Goal: Task Accomplishment & Management: Use online tool/utility

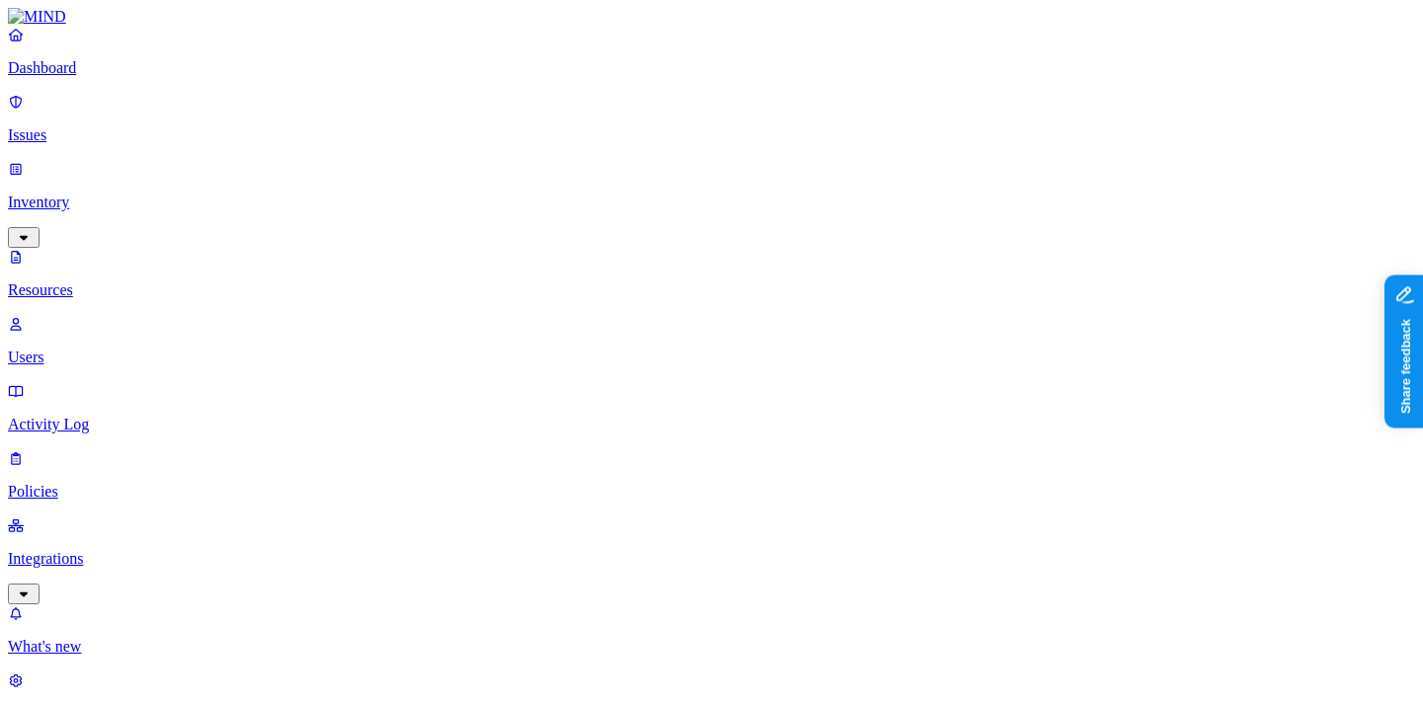
type input "mimecast"
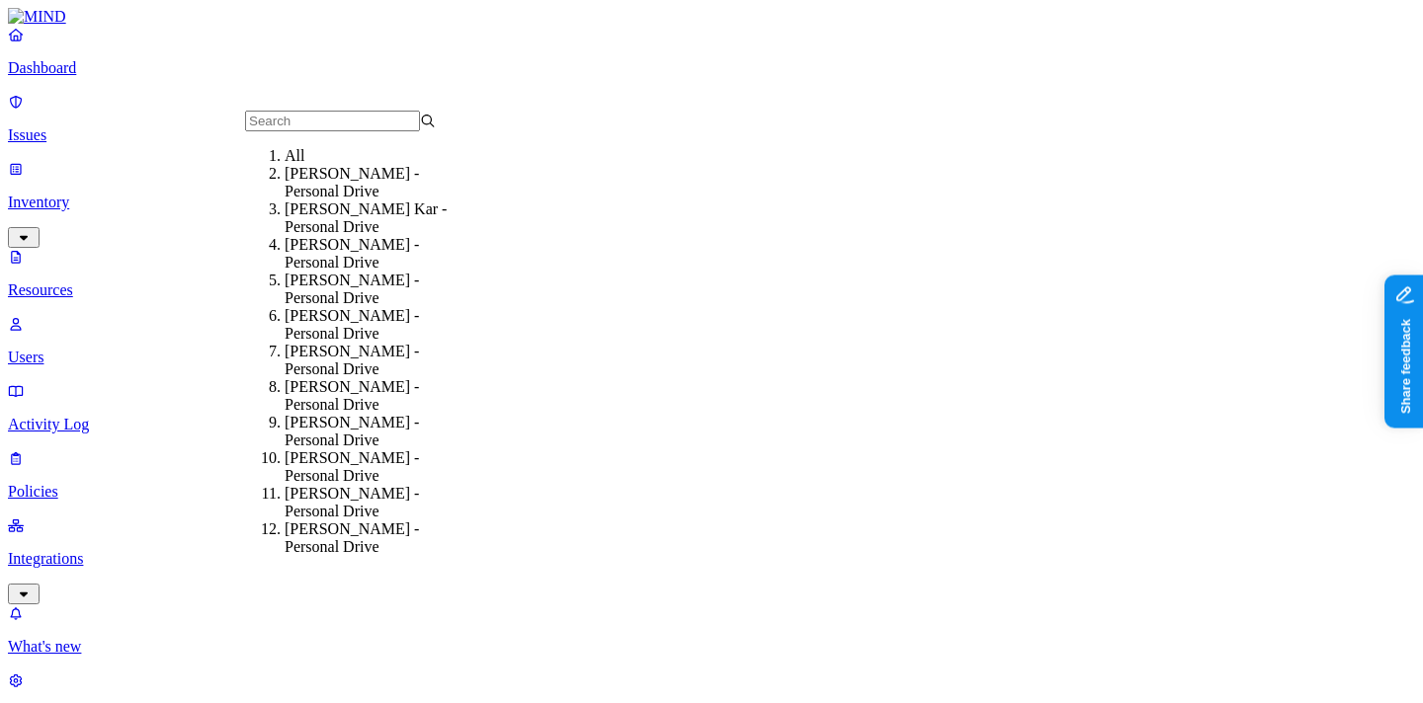
click at [393, 165] on div "All" at bounding box center [380, 156] width 191 height 18
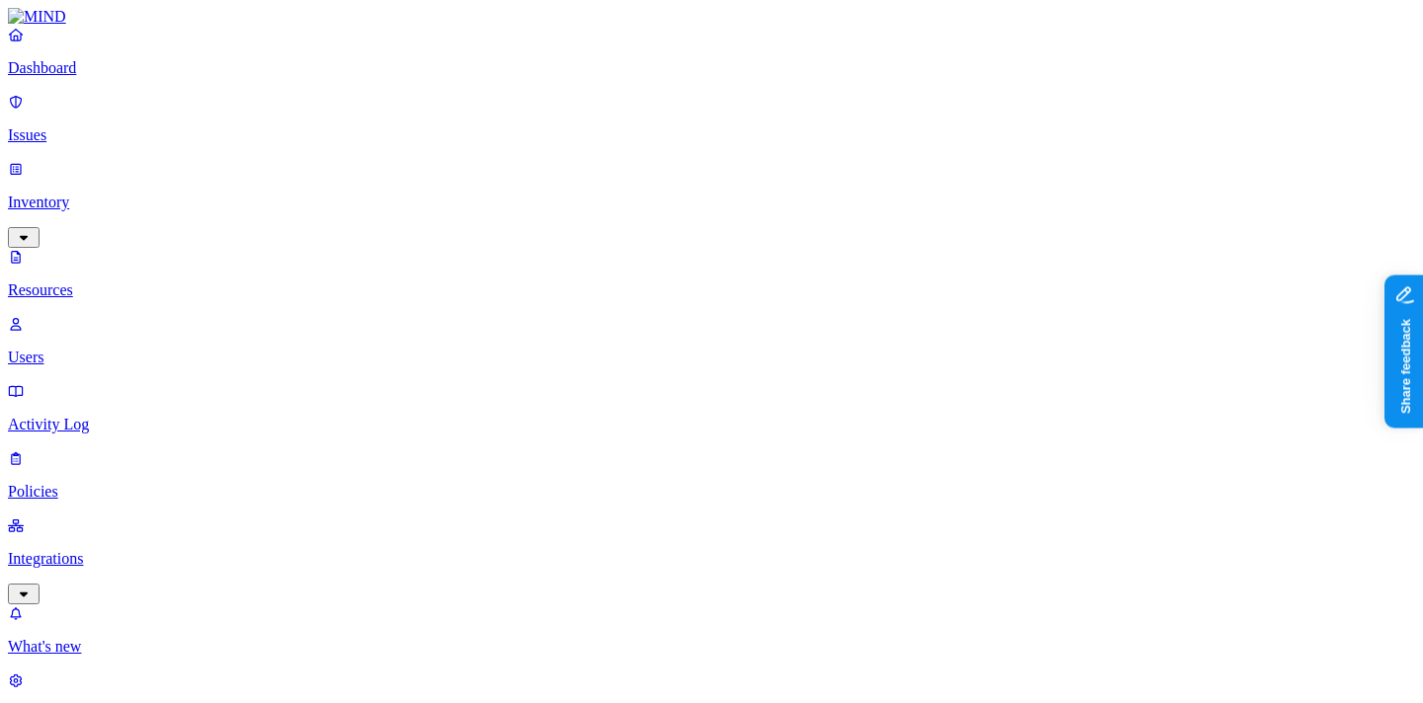
click at [105, 702] on p "Settings" at bounding box center [711, 714] width 1407 height 18
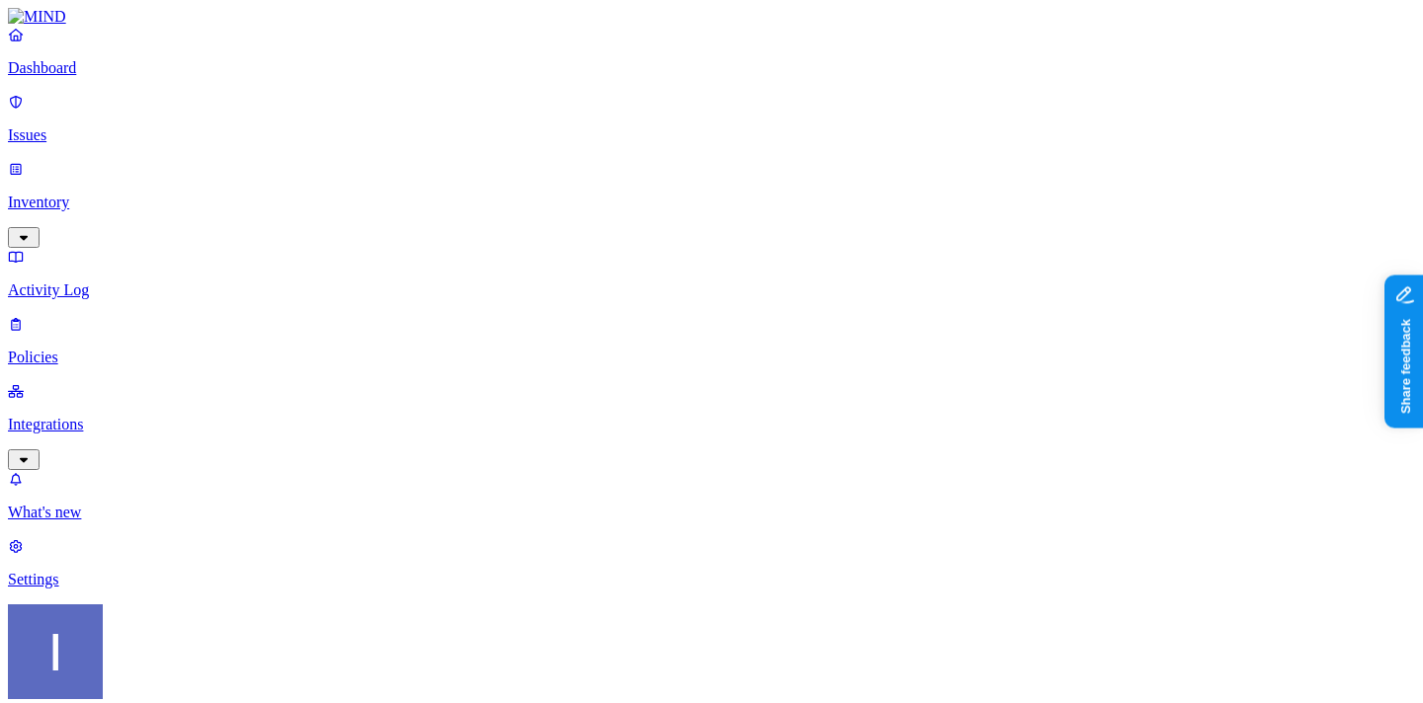
scroll to position [49, 0]
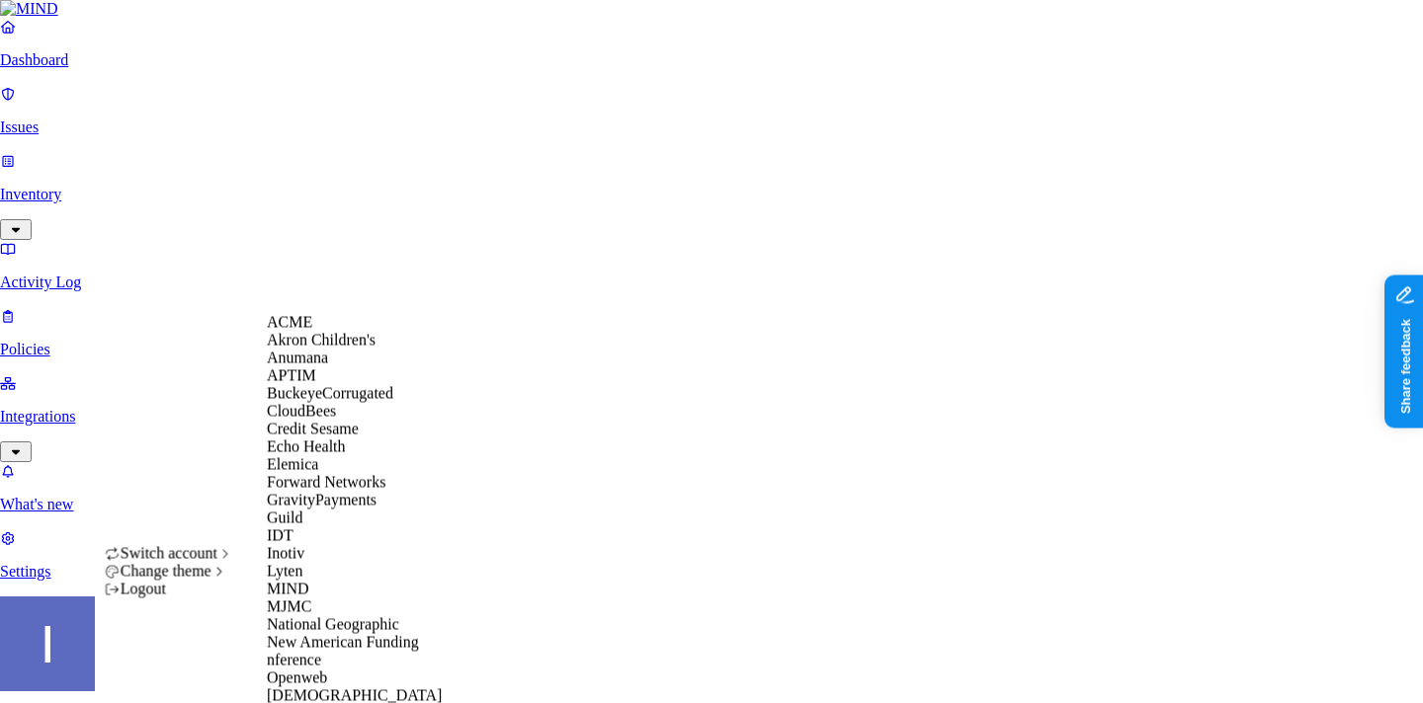
click at [334, 332] on div "ACME" at bounding box center [363, 323] width 192 height 18
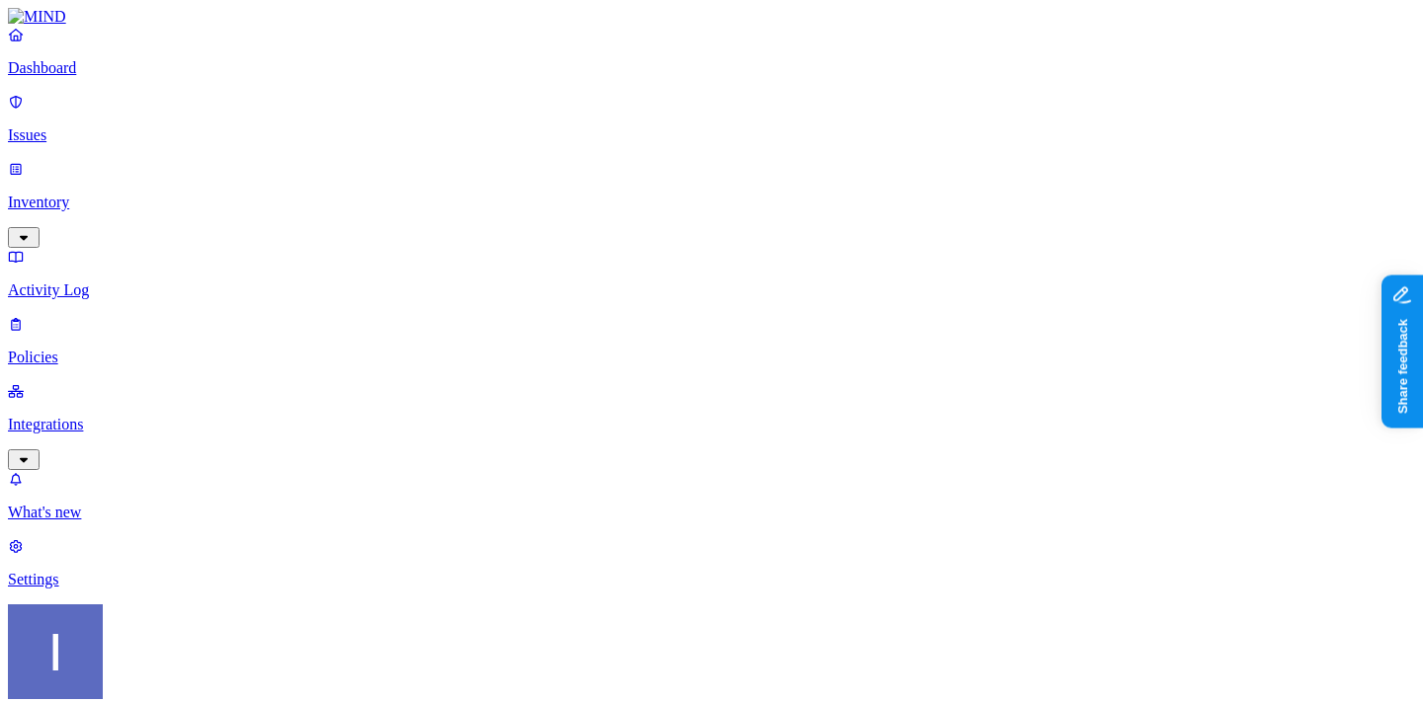
click at [120, 382] on link "Integrations" at bounding box center [711, 424] width 1407 height 85
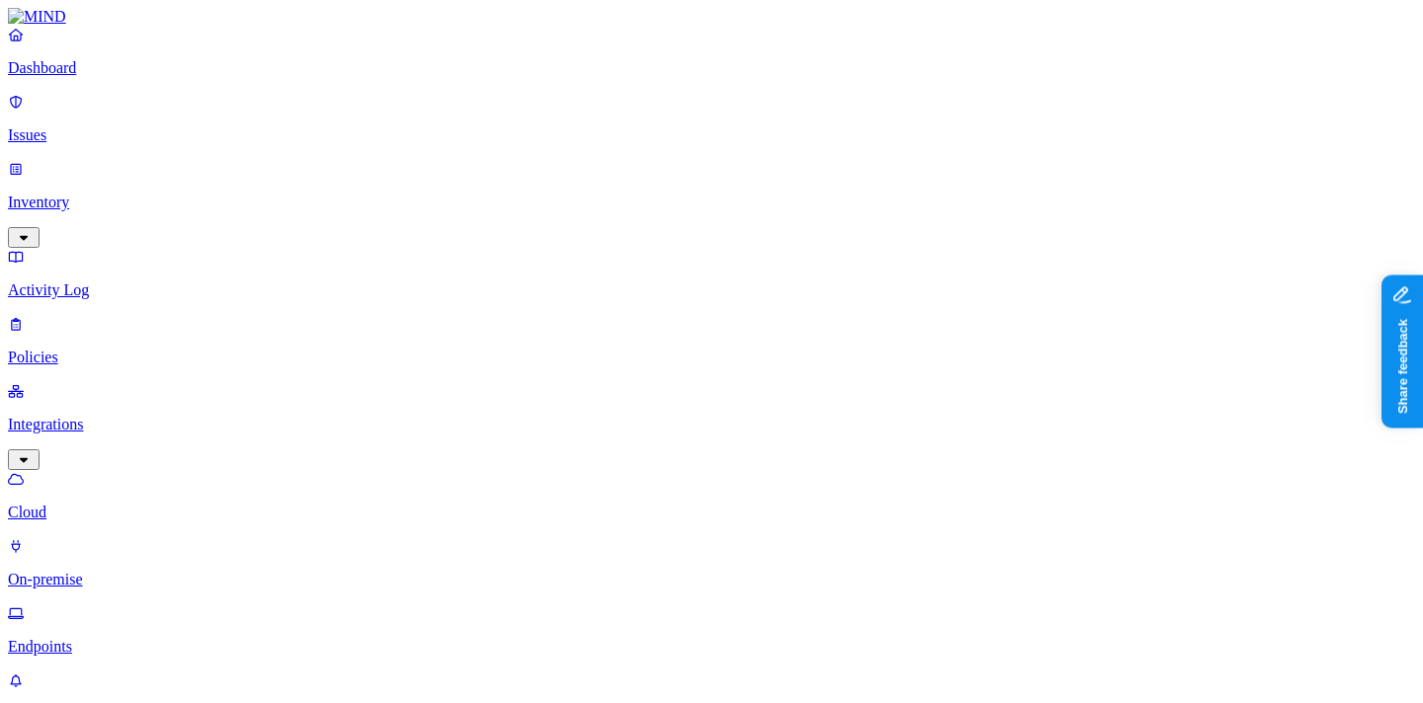
click at [112, 638] on p "Endpoints" at bounding box center [711, 647] width 1407 height 18
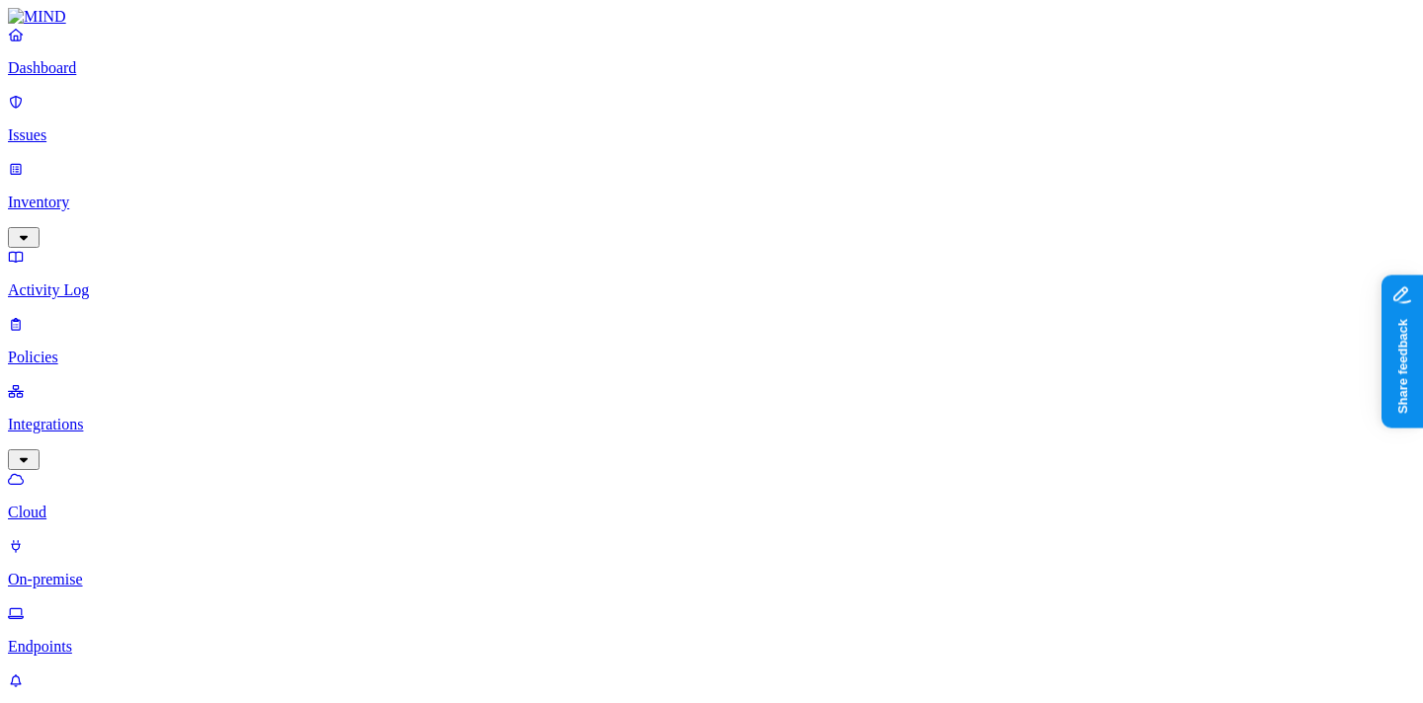
click at [90, 473] on nav "Dashboard Issues Inventory Activity Log Policies Integrations Cloud On-premise …" at bounding box center [711, 408] width 1407 height 765
drag, startPoint x: 1061, startPoint y: 112, endPoint x: 1286, endPoint y: 112, distance: 225.2
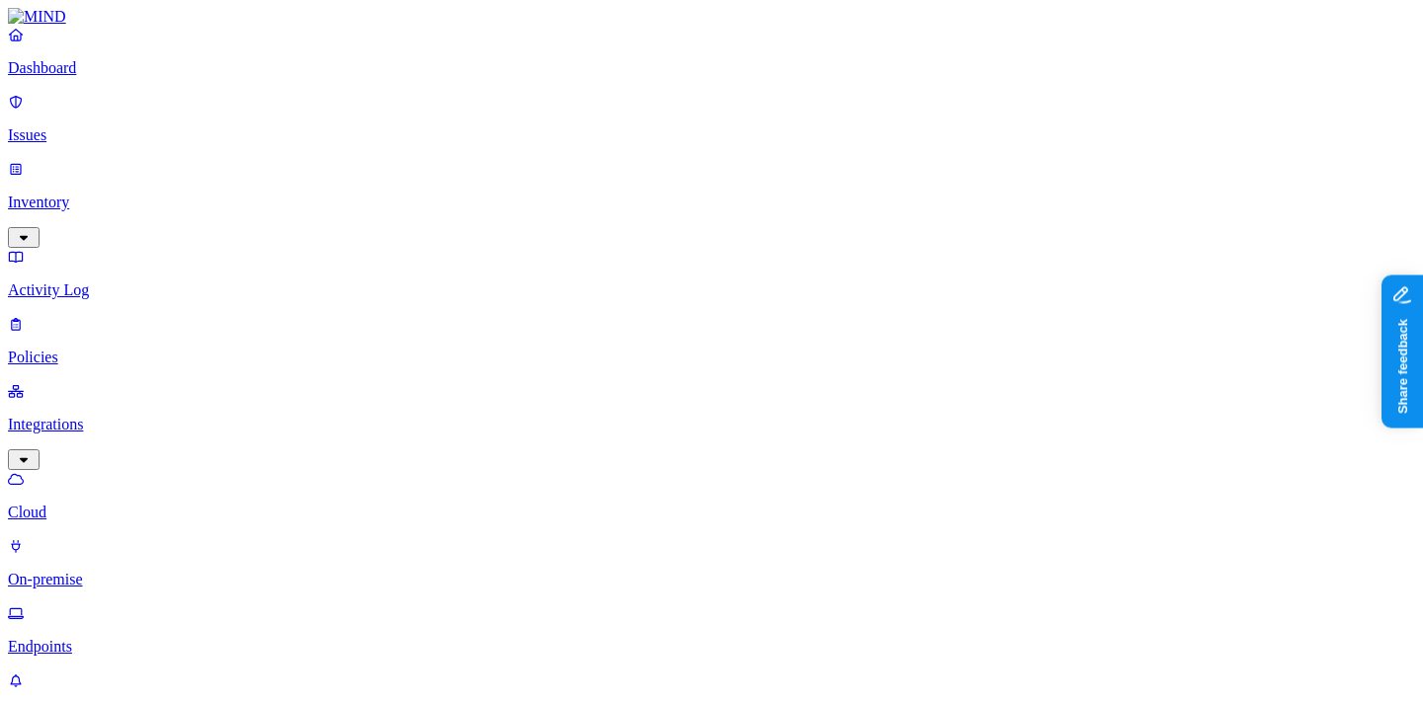
scroll to position [234, 0]
click at [104, 289] on nav "Dashboard Issues Inventory Activity Log Policies Integrations What's new 1 Sett…" at bounding box center [711, 307] width 1407 height 563
click at [106, 382] on link "Integrations" at bounding box center [711, 424] width 1407 height 85
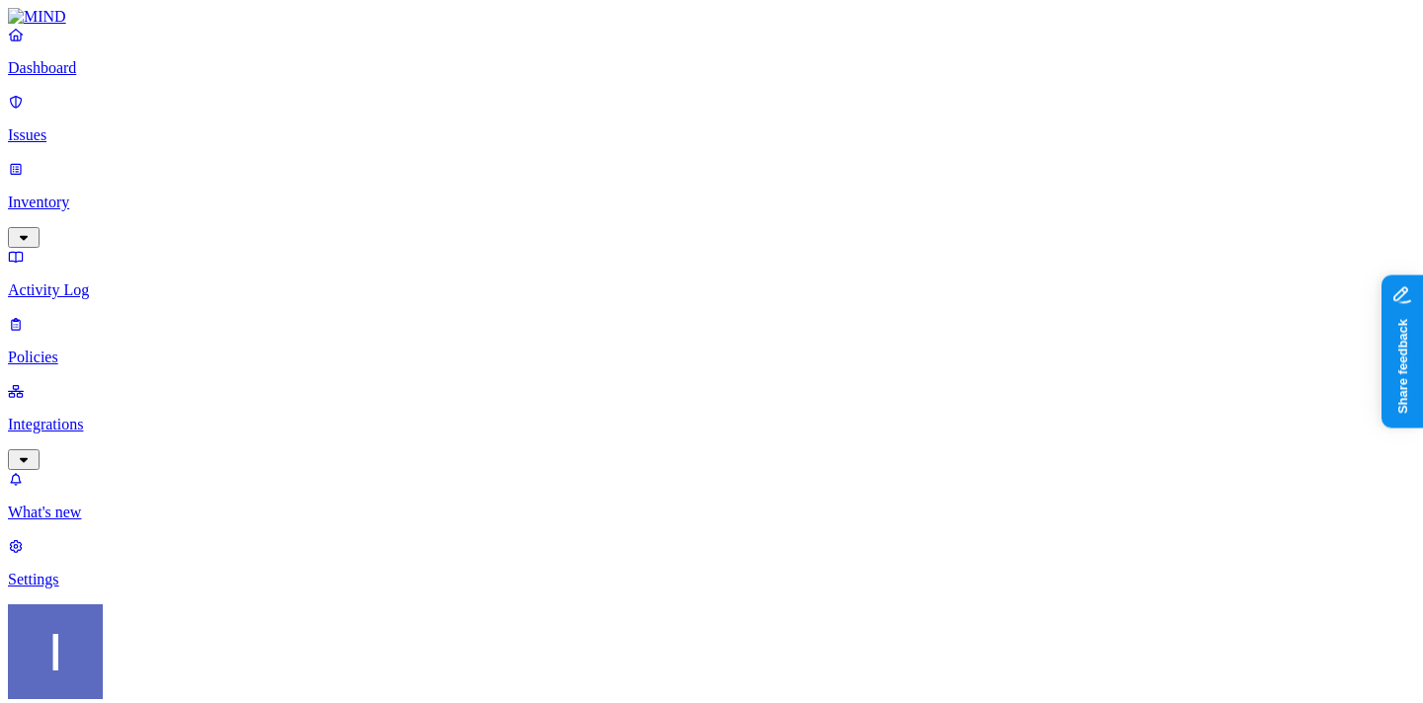
drag, startPoint x: 623, startPoint y: 204, endPoint x: 707, endPoint y: 204, distance: 84.0
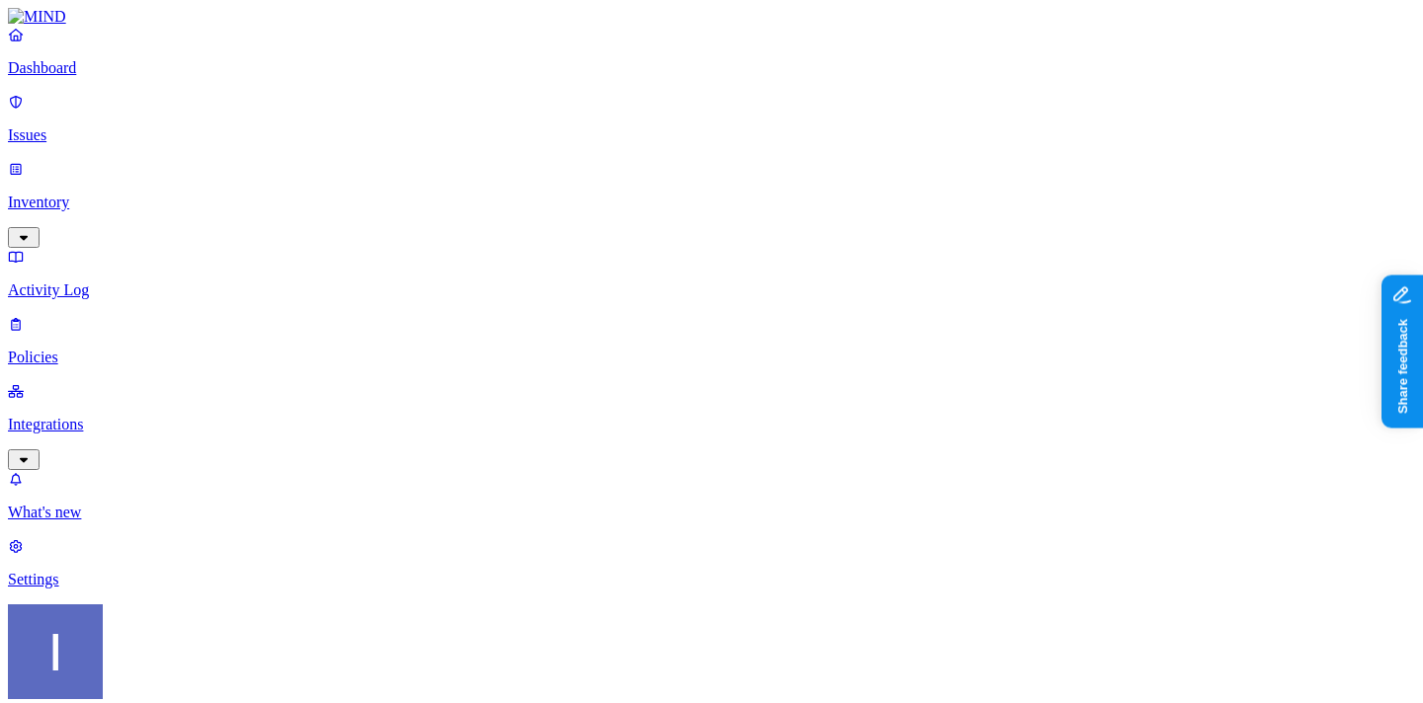
click at [107, 416] on p "Integrations" at bounding box center [711, 425] width 1407 height 18
click at [96, 571] on p "On-premise" at bounding box center [711, 580] width 1407 height 18
click at [96, 638] on p "Endpoints" at bounding box center [711, 647] width 1407 height 18
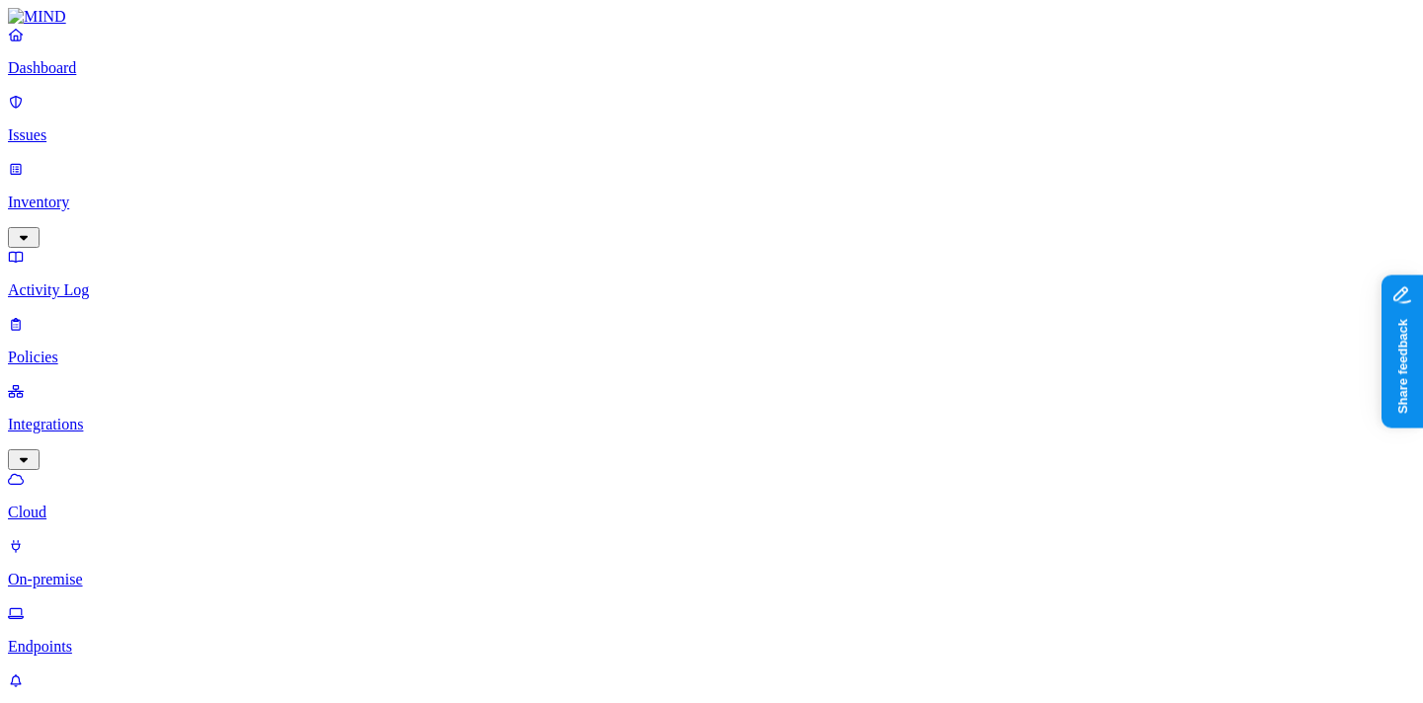
drag, startPoint x: 1041, startPoint y: 115, endPoint x: 1216, endPoint y: 115, distance: 174.9
click at [119, 349] on p "Policies" at bounding box center [711, 358] width 1407 height 18
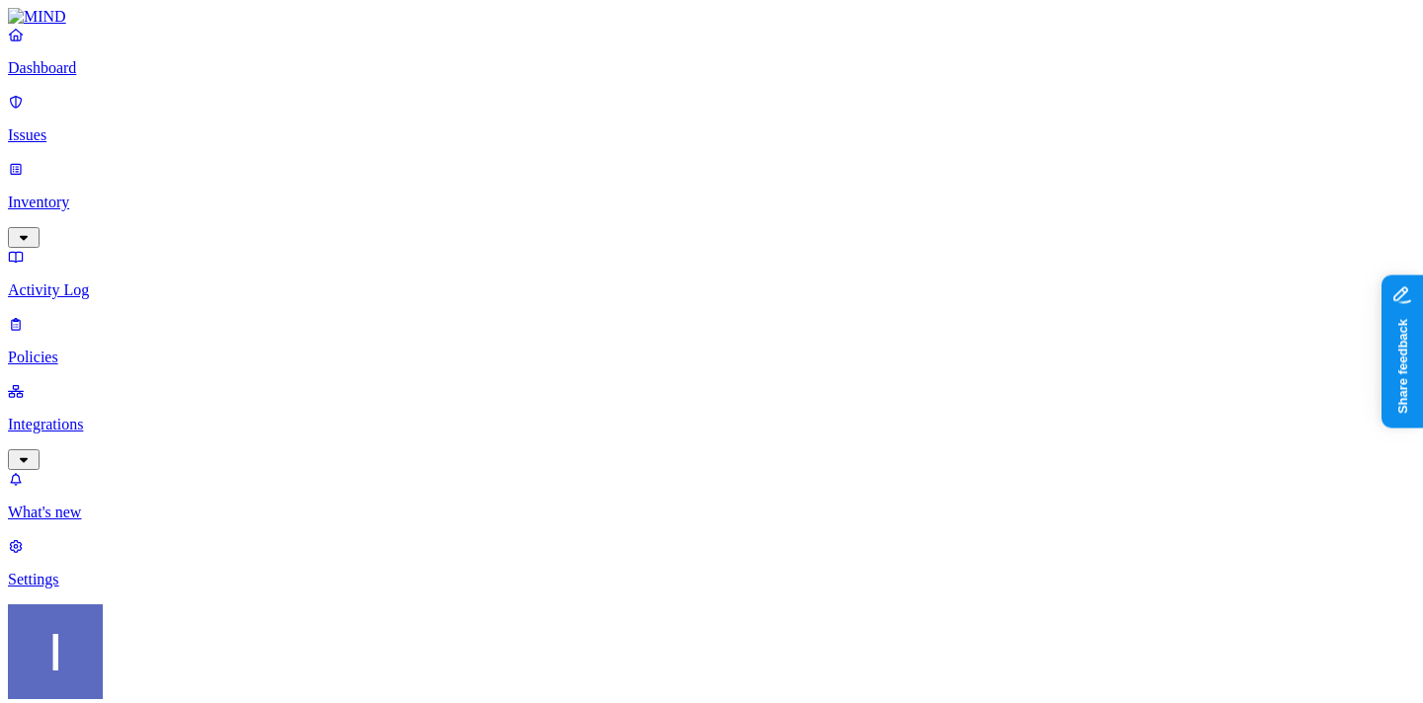
scroll to position [418, 0]
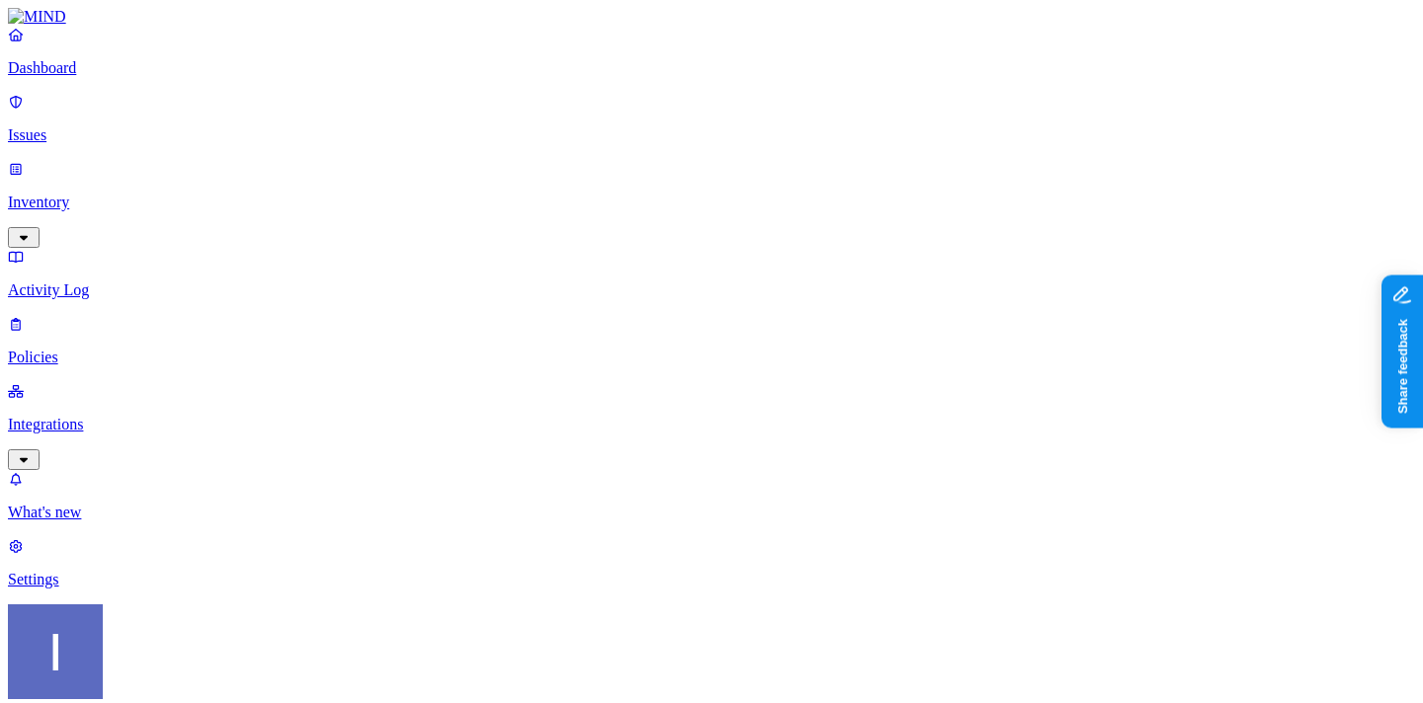
click at [616, 378] on label "Users" at bounding box center [610, 370] width 36 height 17
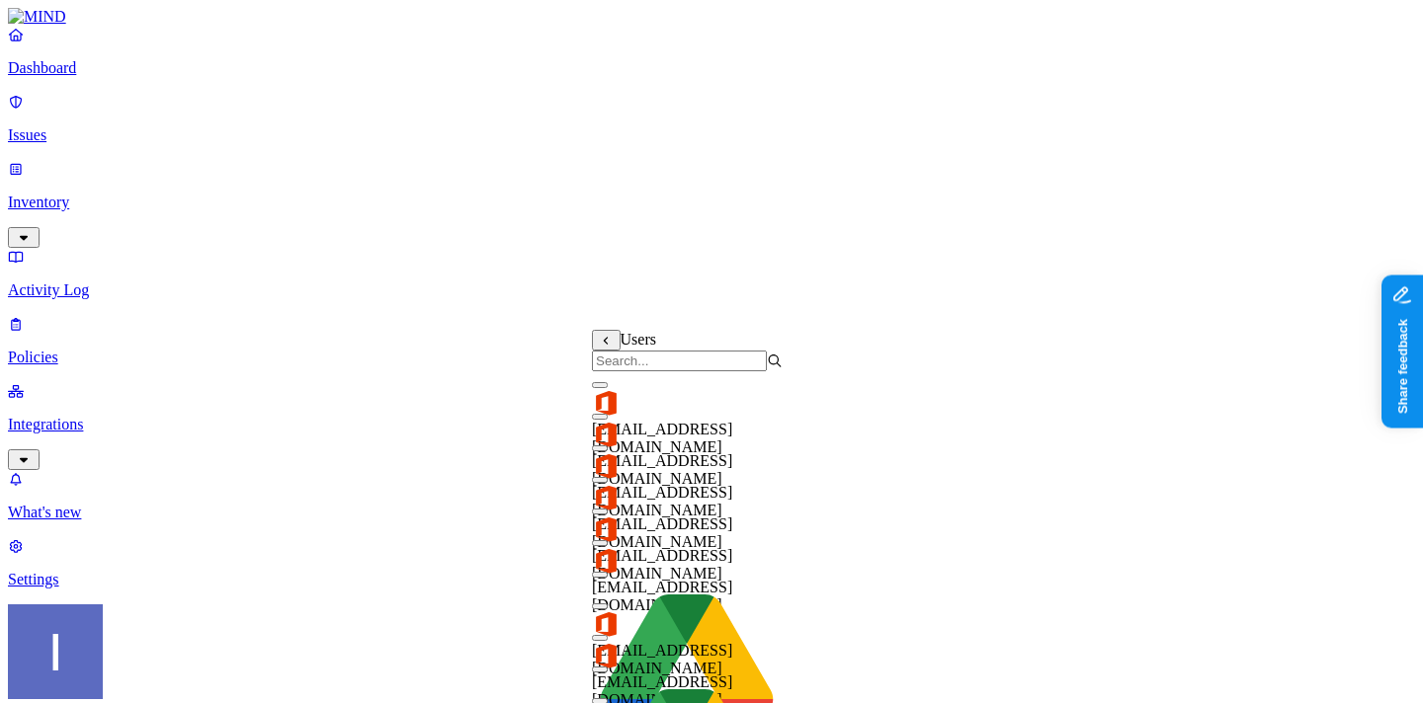
scroll to position [23, 0]
click at [608, 545] on button "button" at bounding box center [600, 543] width 16 height 6
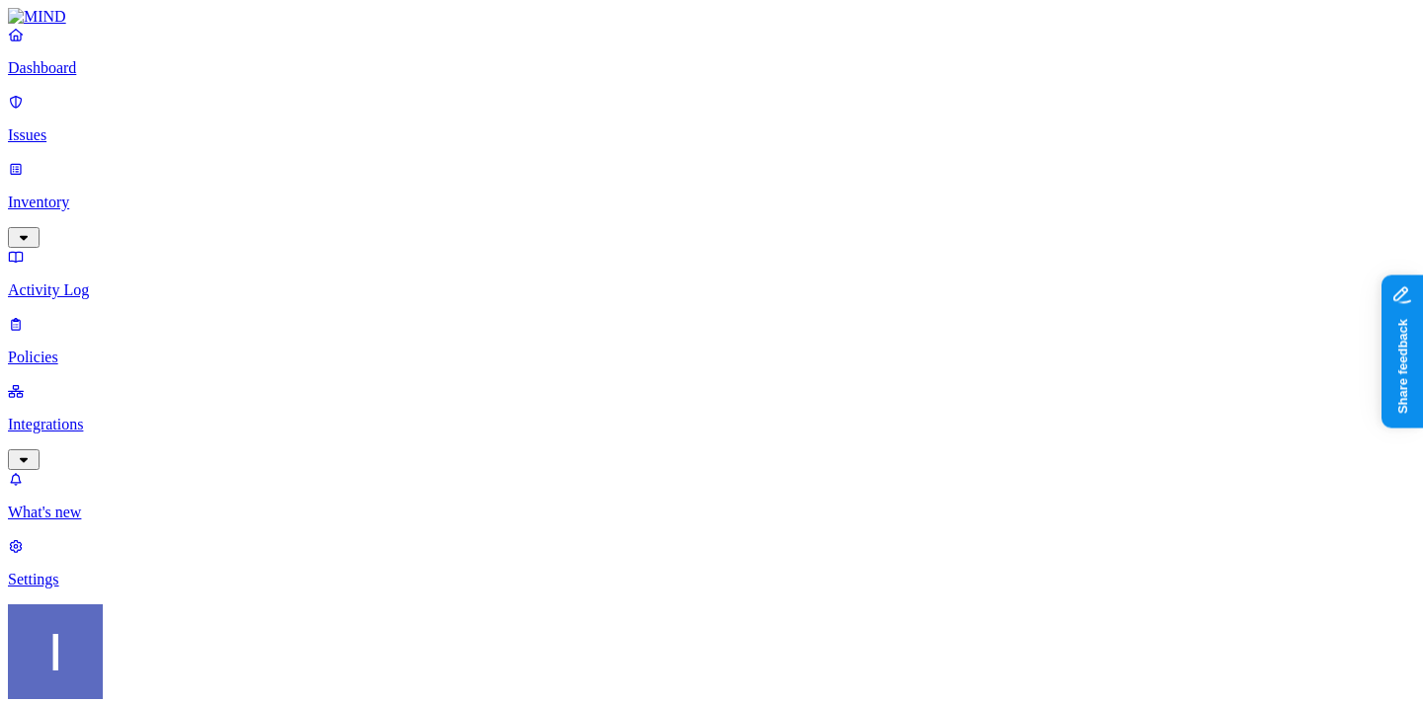
scroll to position [991, 0]
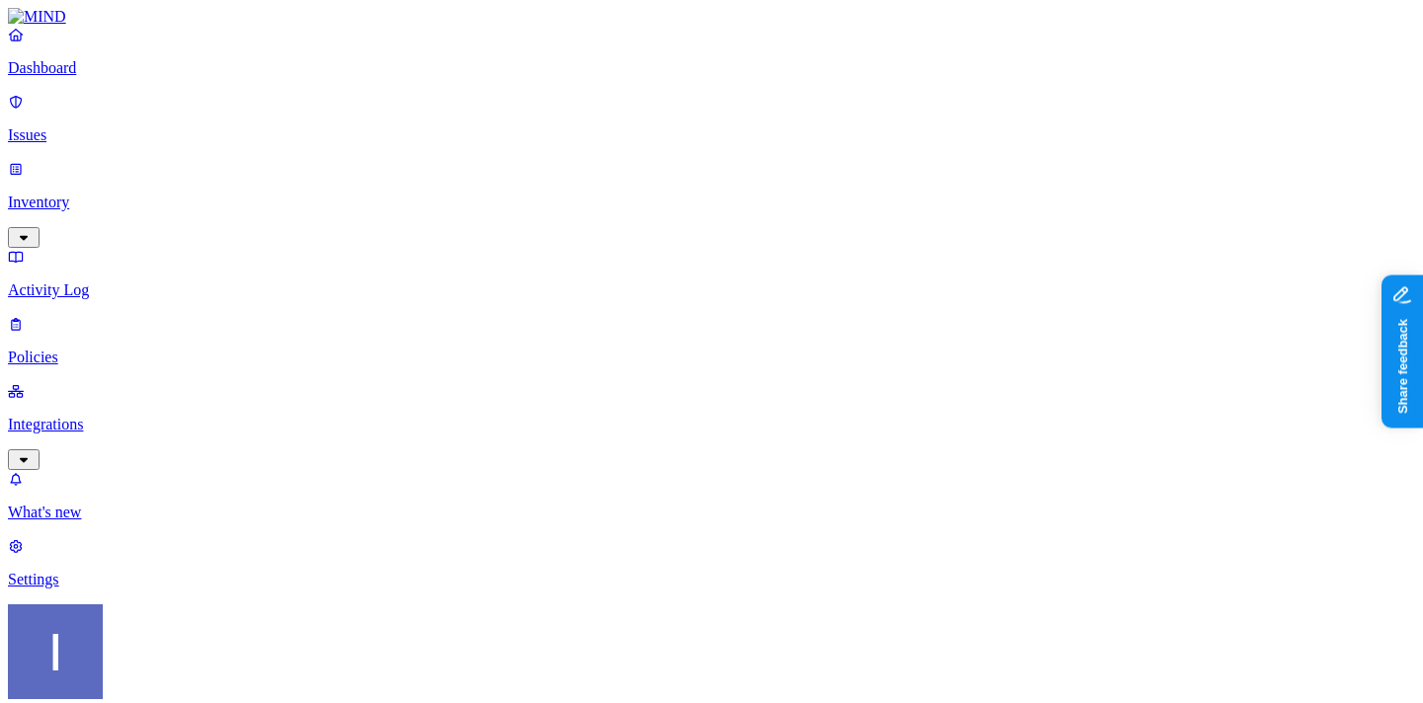
scroll to position [1053, 0]
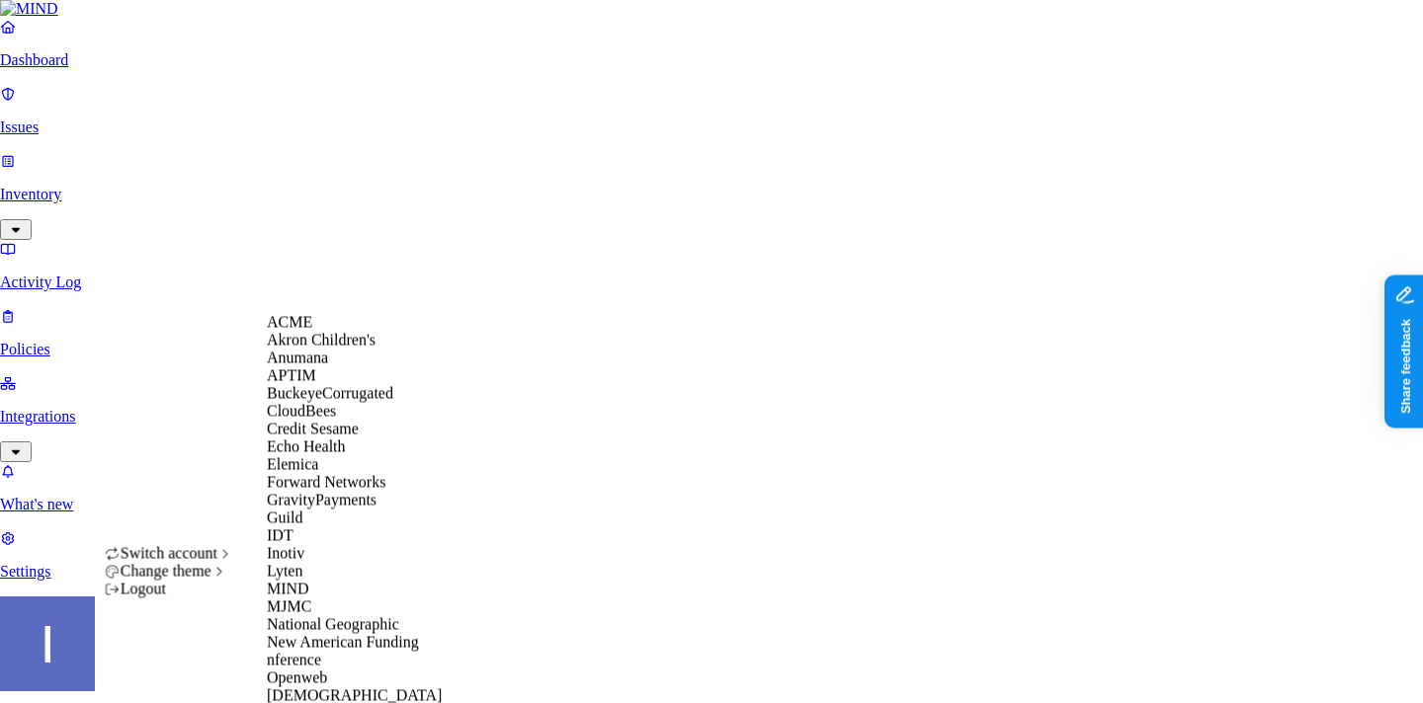
click at [334, 331] on div "ACME" at bounding box center [363, 323] width 192 height 18
